Goal: Information Seeking & Learning: Learn about a topic

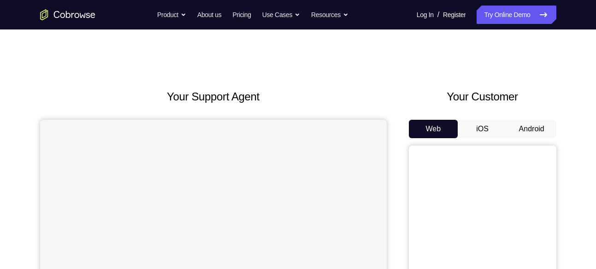
click at [512, 124] on button "Android" at bounding box center [531, 129] width 49 height 18
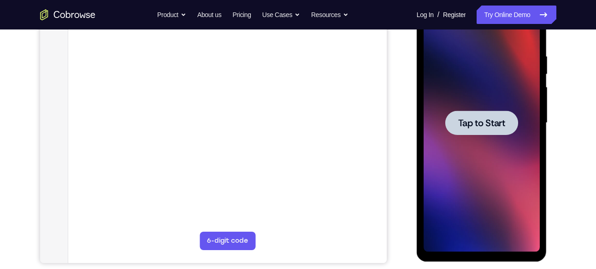
scroll to position [166, 0]
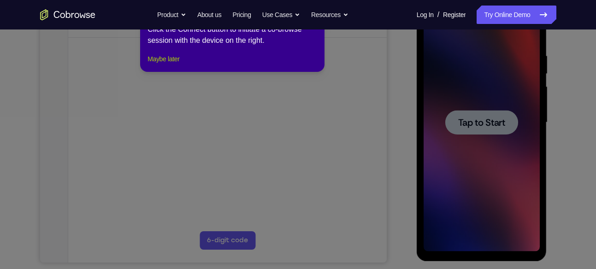
click at [176, 64] on button "Maybe later" at bounding box center [163, 58] width 32 height 11
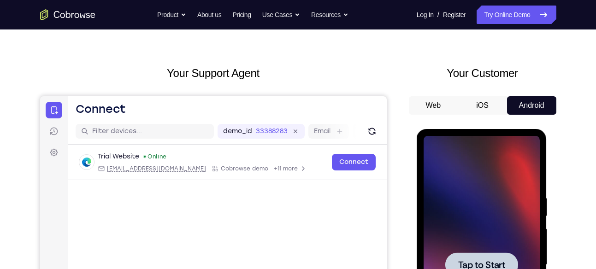
scroll to position [0, 0]
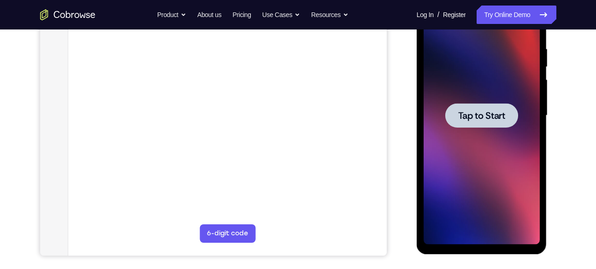
click at [446, 128] on div at bounding box center [481, 116] width 116 height 258
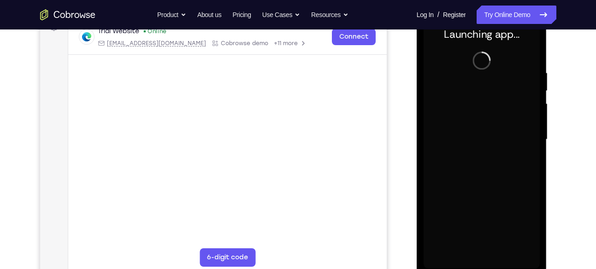
scroll to position [153, 0]
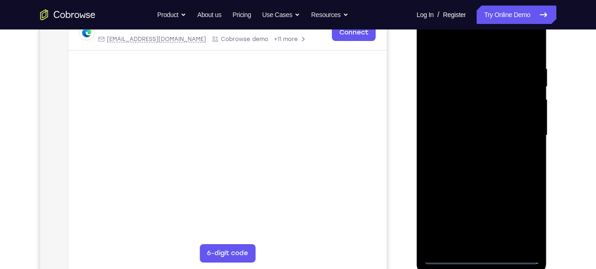
click at [480, 259] on div at bounding box center [481, 135] width 116 height 258
click at [522, 218] on div at bounding box center [481, 135] width 116 height 258
click at [520, 37] on div at bounding box center [481, 135] width 116 height 258
click at [437, 35] on div at bounding box center [481, 135] width 116 height 258
click at [515, 136] on div at bounding box center [481, 135] width 116 height 258
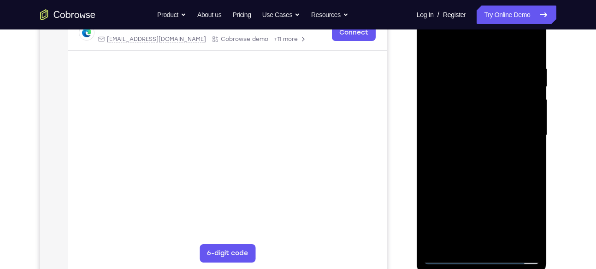
click at [494, 244] on div at bounding box center [481, 135] width 116 height 258
click at [485, 128] on div at bounding box center [481, 135] width 116 height 258
click at [478, 124] on div at bounding box center [481, 135] width 116 height 258
click at [469, 141] on div at bounding box center [481, 135] width 116 height 258
click at [444, 171] on div at bounding box center [481, 135] width 116 height 258
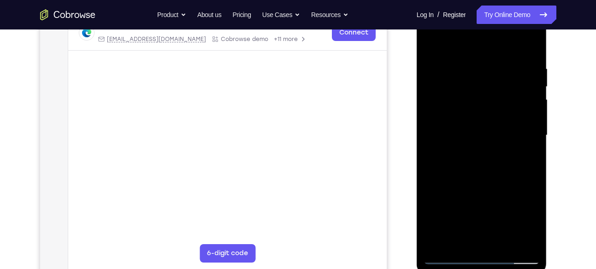
click at [499, 172] on div at bounding box center [481, 135] width 116 height 258
click at [491, 166] on div at bounding box center [481, 135] width 116 height 258
click at [484, 181] on div at bounding box center [481, 135] width 116 height 258
click at [482, 99] on div at bounding box center [481, 135] width 116 height 258
click at [474, 114] on div at bounding box center [481, 135] width 116 height 258
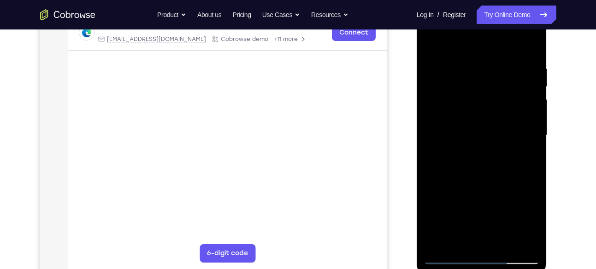
click at [490, 146] on div at bounding box center [481, 135] width 116 height 258
click at [515, 245] on div at bounding box center [481, 135] width 116 height 258
click at [437, 98] on div at bounding box center [481, 135] width 116 height 258
click at [487, 171] on div at bounding box center [481, 135] width 116 height 258
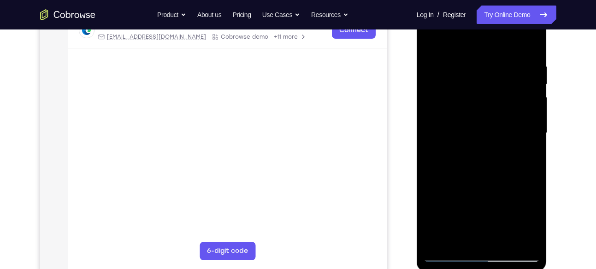
scroll to position [156, 0]
click at [504, 237] on div at bounding box center [481, 132] width 116 height 258
click at [492, 174] on div at bounding box center [481, 132] width 116 height 258
click at [490, 131] on div at bounding box center [481, 132] width 116 height 258
click at [469, 234] on div at bounding box center [481, 132] width 116 height 258
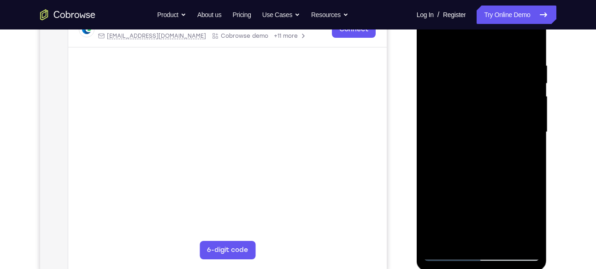
click at [524, 152] on div at bounding box center [481, 132] width 116 height 258
click at [431, 45] on div at bounding box center [481, 132] width 116 height 258
click at [483, 142] on div at bounding box center [481, 132] width 116 height 258
click at [475, 229] on div at bounding box center [481, 132] width 116 height 258
click at [529, 79] on div at bounding box center [481, 132] width 116 height 258
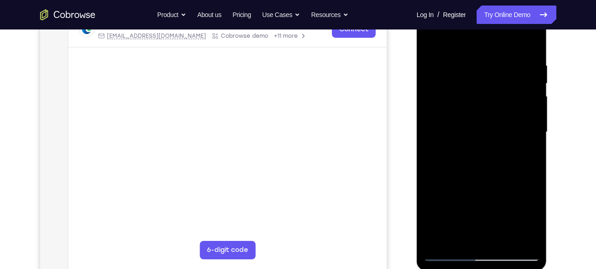
click at [527, 83] on div at bounding box center [481, 132] width 116 height 258
click at [478, 233] on div at bounding box center [481, 132] width 116 height 258
click at [524, 152] on div at bounding box center [481, 132] width 116 height 258
click at [432, 41] on div at bounding box center [481, 132] width 116 height 258
click at [435, 47] on div at bounding box center [481, 132] width 116 height 258
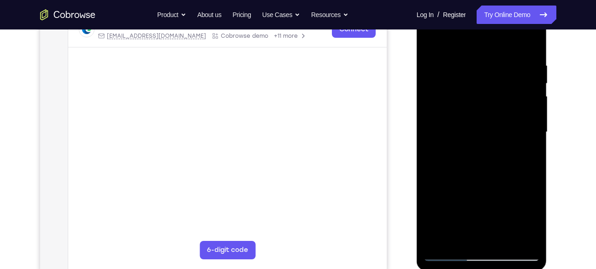
click at [531, 45] on div at bounding box center [481, 132] width 116 height 258
drag, startPoint x: 480, startPoint y: 99, endPoint x: 480, endPoint y: 136, distance: 37.3
click at [480, 136] on div at bounding box center [481, 132] width 116 height 258
drag, startPoint x: 484, startPoint y: 146, endPoint x: 486, endPoint y: 185, distance: 38.7
click at [486, 185] on div at bounding box center [481, 132] width 116 height 258
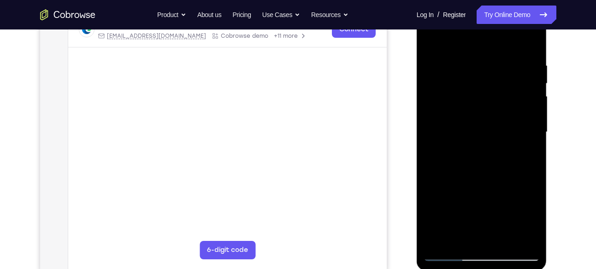
click at [464, 243] on div at bounding box center [481, 132] width 116 height 258
click at [461, 41] on div at bounding box center [481, 132] width 116 height 258
click at [454, 257] on div at bounding box center [481, 132] width 116 height 258
click at [450, 252] on div at bounding box center [481, 132] width 116 height 258
click at [527, 241] on div at bounding box center [481, 132] width 116 height 258
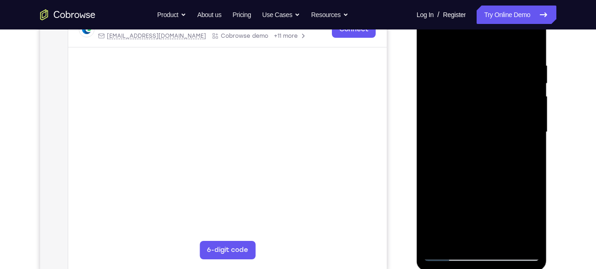
click at [519, 133] on div at bounding box center [481, 132] width 116 height 258
click at [476, 49] on div at bounding box center [481, 132] width 116 height 258
drag, startPoint x: 470, startPoint y: 102, endPoint x: 494, endPoint y: -15, distance: 119.0
click at [494, 0] on html "Online web based iOS Simulators and Android Emulators. Run iPhone, iPad, Mobile…" at bounding box center [481, 134] width 131 height 276
drag, startPoint x: 485, startPoint y: 83, endPoint x: 480, endPoint y: 147, distance: 64.2
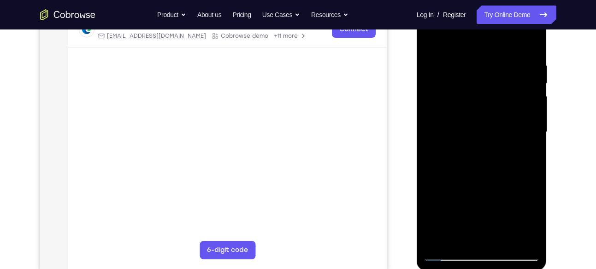
click at [480, 147] on div at bounding box center [481, 132] width 116 height 258
drag, startPoint x: 474, startPoint y: 107, endPoint x: 488, endPoint y: 18, distance: 89.9
click at [488, 18] on div at bounding box center [481, 132] width 116 height 258
drag, startPoint x: 478, startPoint y: 105, endPoint x: 493, endPoint y: 1, distance: 105.1
click at [493, 1] on div at bounding box center [481, 133] width 130 height 274
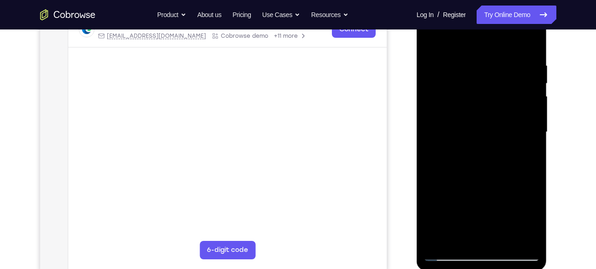
drag, startPoint x: 479, startPoint y: 116, endPoint x: 493, endPoint y: 11, distance: 105.9
click at [493, 11] on div at bounding box center [481, 132] width 116 height 258
click at [430, 40] on div at bounding box center [481, 132] width 116 height 258
click at [483, 116] on div at bounding box center [481, 132] width 116 height 258
drag, startPoint x: 474, startPoint y: 78, endPoint x: 482, endPoint y: 194, distance: 116.3
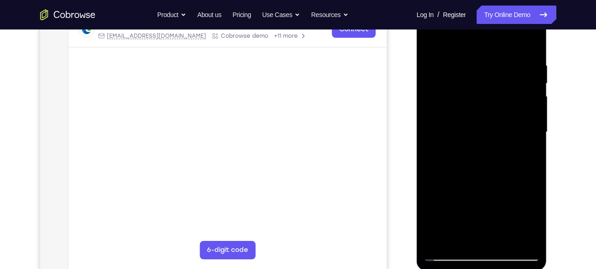
click at [482, 194] on div at bounding box center [481, 132] width 116 height 258
click at [467, 57] on div at bounding box center [481, 132] width 116 height 258
drag, startPoint x: 483, startPoint y: 103, endPoint x: 494, endPoint y: -21, distance: 124.8
click at [494, 0] on html "Online web based iOS Simulators and Android Emulators. Run iPhone, iPad, Mobile…" at bounding box center [481, 134] width 131 height 276
drag, startPoint x: 473, startPoint y: 106, endPoint x: 467, endPoint y: 193, distance: 87.7
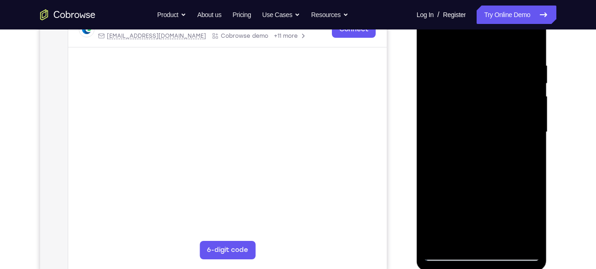
click at [467, 193] on div at bounding box center [481, 132] width 116 height 258
drag, startPoint x: 467, startPoint y: 110, endPoint x: 475, endPoint y: 47, distance: 63.7
click at [475, 47] on div at bounding box center [481, 132] width 116 height 258
drag, startPoint x: 475, startPoint y: 121, endPoint x: 479, endPoint y: 57, distance: 64.2
click at [479, 57] on div at bounding box center [481, 132] width 116 height 258
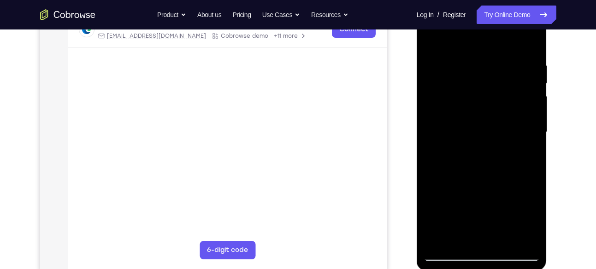
drag, startPoint x: 483, startPoint y: 115, endPoint x: 488, endPoint y: 38, distance: 77.1
click at [488, 38] on div at bounding box center [481, 132] width 116 height 258
drag, startPoint x: 484, startPoint y: 108, endPoint x: 491, endPoint y: 38, distance: 70.4
click at [491, 38] on div at bounding box center [481, 132] width 116 height 258
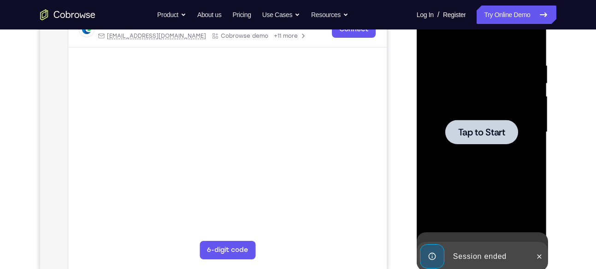
drag, startPoint x: 490, startPoint y: 102, endPoint x: 495, endPoint y: 41, distance: 61.0
